Goal: Task Accomplishment & Management: Manage account settings

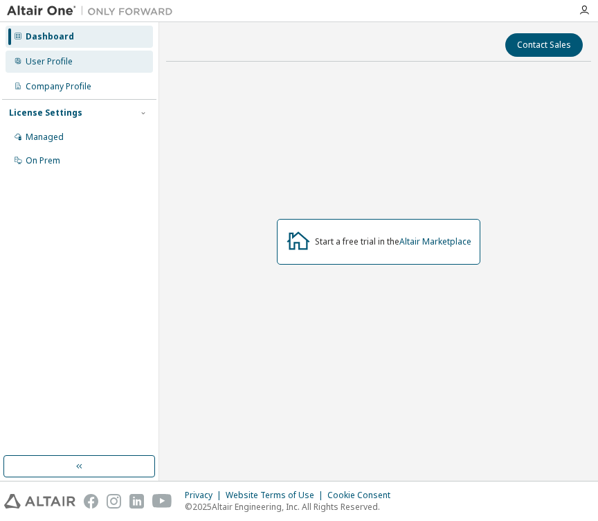
click at [51, 51] on div "User Profile" at bounding box center [79, 62] width 147 height 22
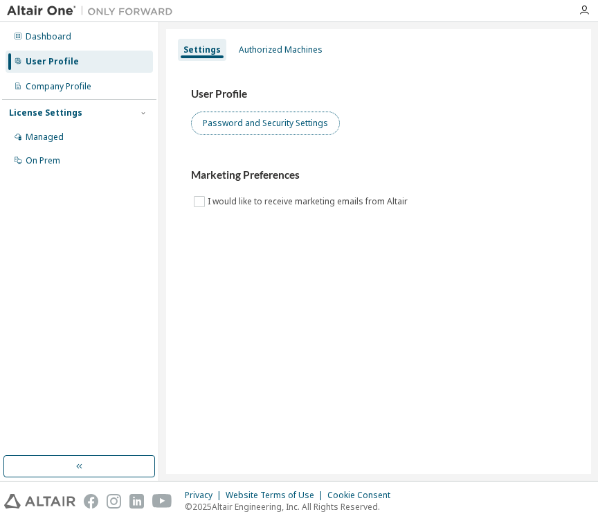
click at [257, 129] on button "Password and Security Settings" at bounding box center [265, 123] width 149 height 24
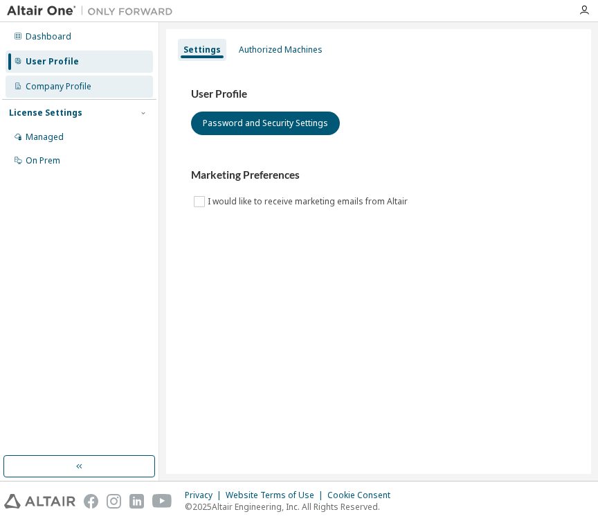
click at [57, 87] on div "Company Profile" at bounding box center [59, 86] width 66 height 11
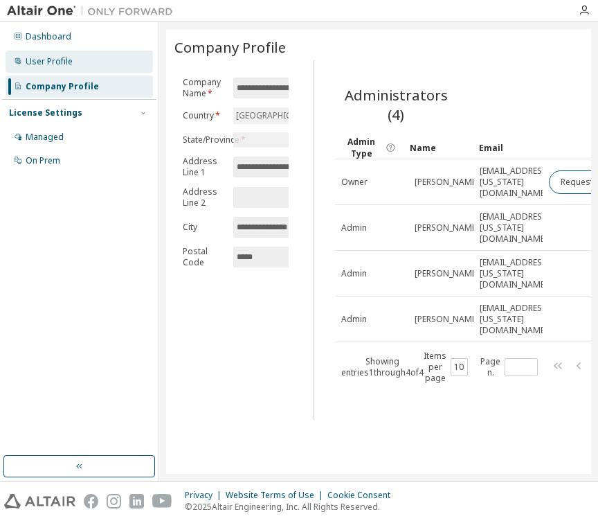
click at [71, 69] on div "User Profile" at bounding box center [79, 62] width 147 height 22
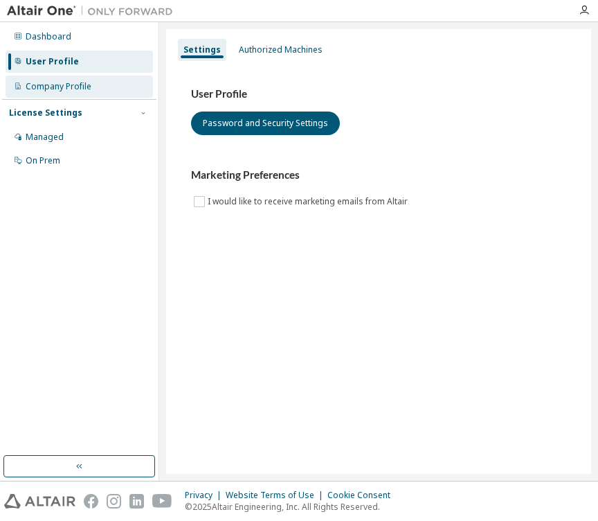
click at [76, 84] on div "Company Profile" at bounding box center [59, 86] width 66 height 11
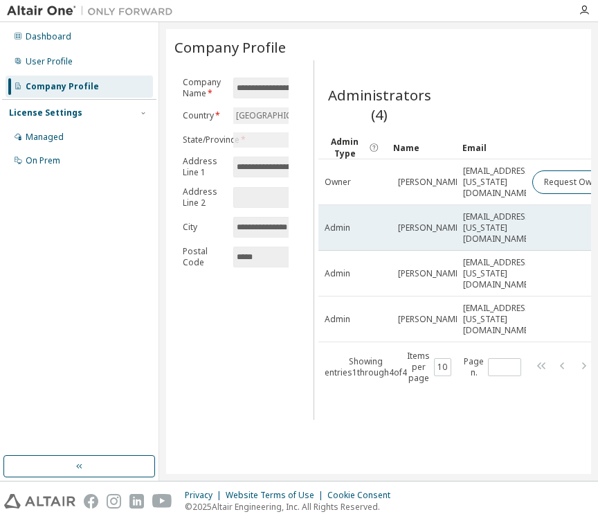
scroll to position [0, 1]
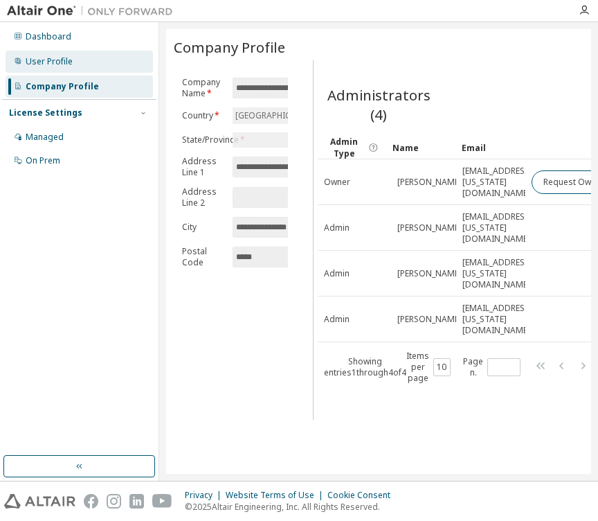
click at [120, 59] on div "User Profile" at bounding box center [79, 62] width 147 height 22
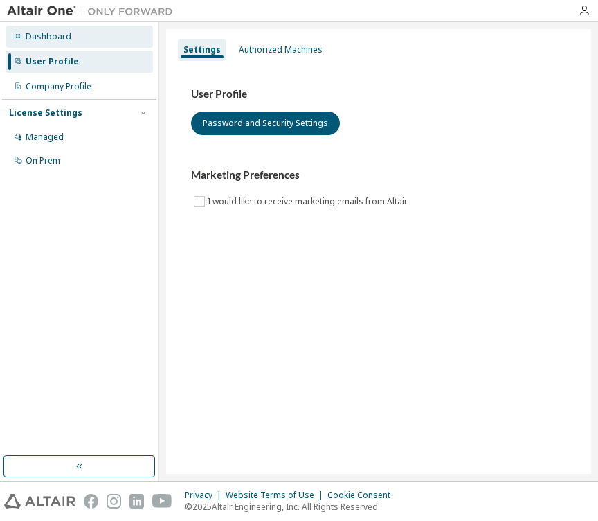
click at [129, 40] on div "Dashboard" at bounding box center [79, 37] width 147 height 22
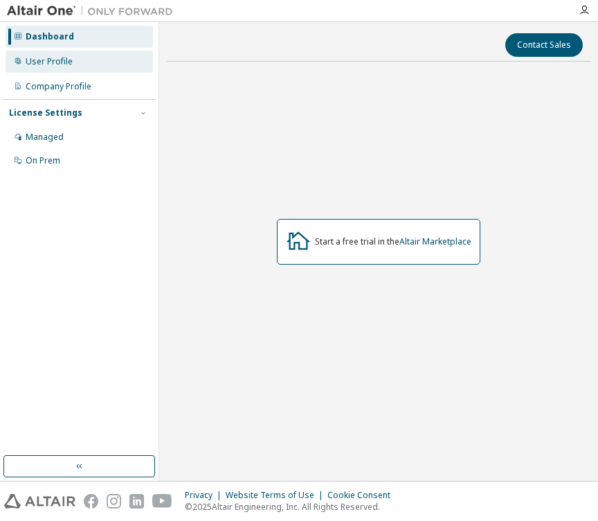
click at [120, 67] on div "User Profile" at bounding box center [79, 62] width 147 height 22
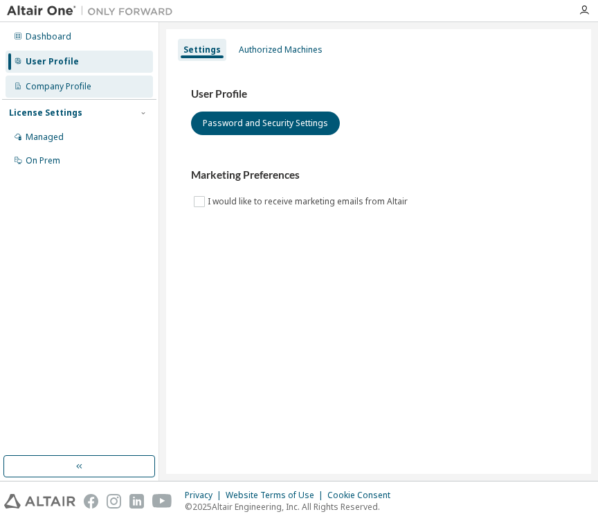
click at [117, 89] on div "Company Profile" at bounding box center [79, 86] width 147 height 22
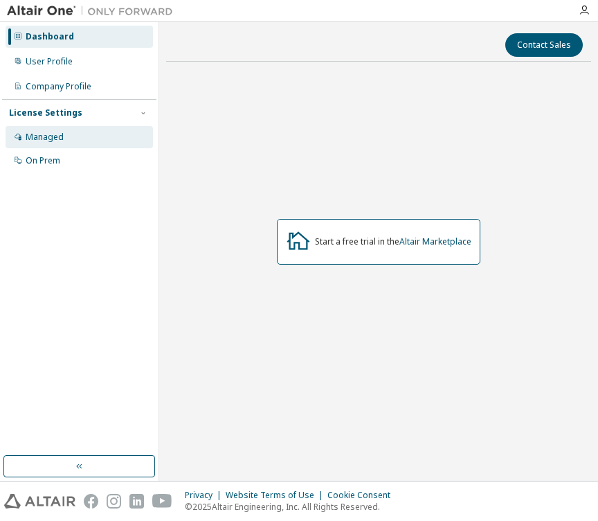
click at [87, 140] on div "Managed" at bounding box center [79, 137] width 147 height 22
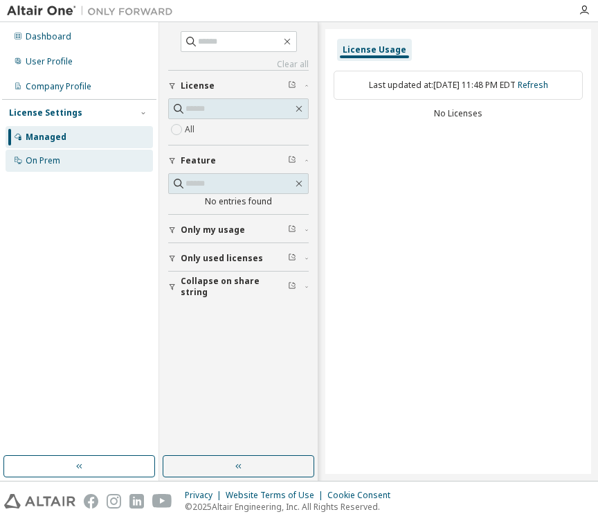
click at [84, 156] on div "On Prem" at bounding box center [79, 161] width 147 height 22
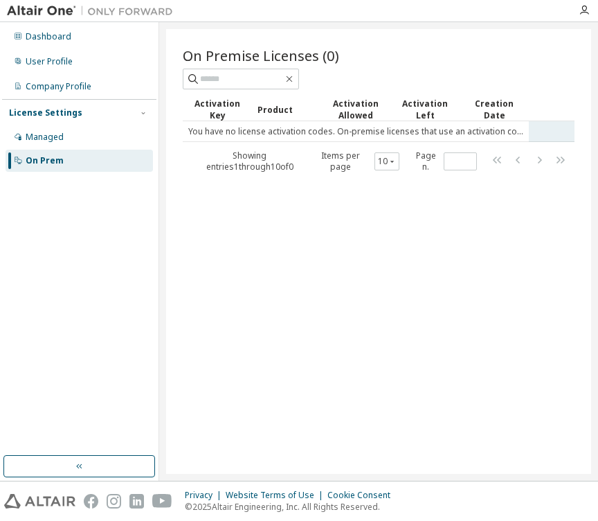
click at [261, 134] on td "You have no license activation codes. On-premise licenses that use an activatio…" at bounding box center [356, 131] width 346 height 21
click at [500, 130] on td "You have no license activation codes. On-premise licenses that use an activatio…" at bounding box center [356, 131] width 346 height 21
click at [551, 138] on tr "You have no license activation codes. On-premise licenses that use an activatio…" at bounding box center [379, 131] width 392 height 21
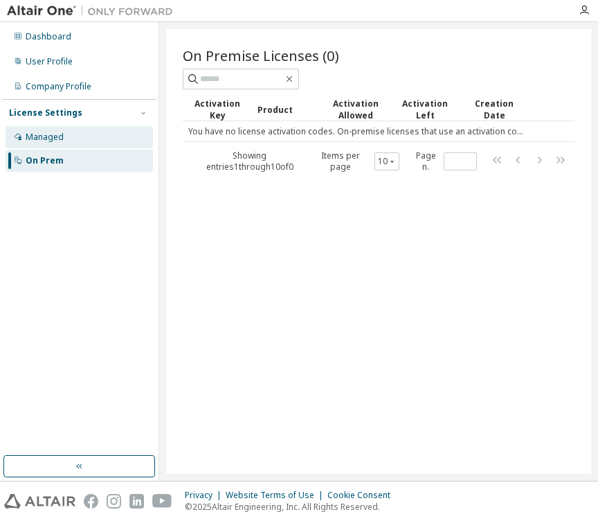
click at [98, 132] on div "Managed" at bounding box center [79, 137] width 147 height 22
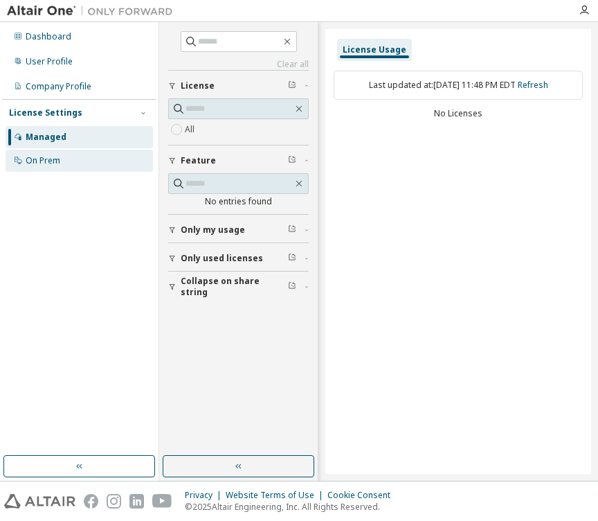
click at [84, 154] on div "On Prem" at bounding box center [79, 161] width 147 height 22
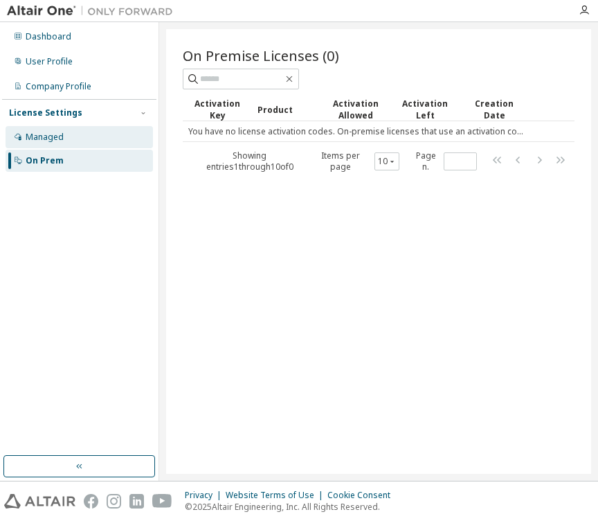
click at [64, 134] on div "Managed" at bounding box center [79, 137] width 147 height 22
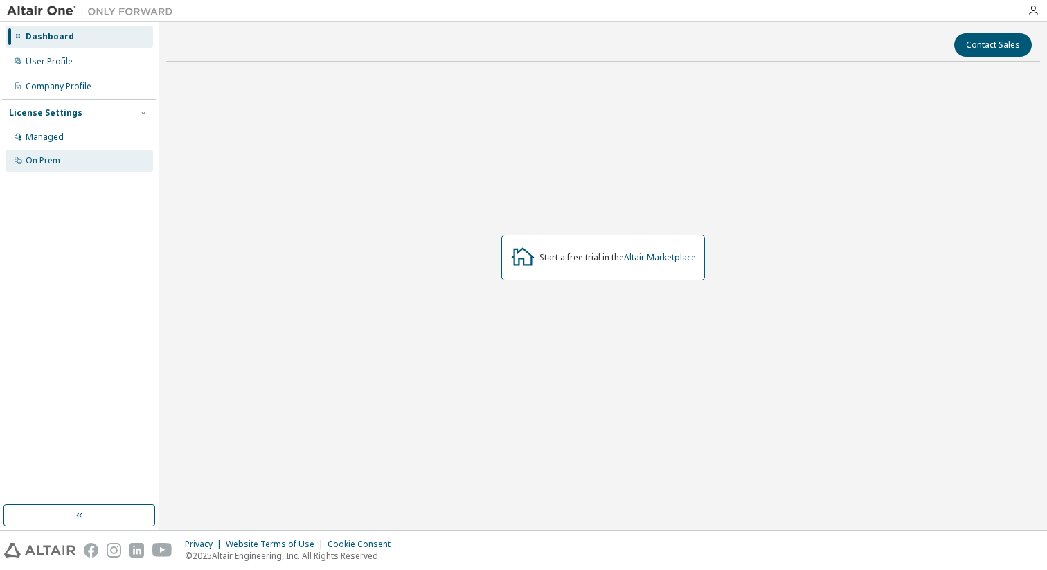
click at [52, 160] on div "On Prem" at bounding box center [43, 160] width 35 height 11
